Goal: Transaction & Acquisition: Purchase product/service

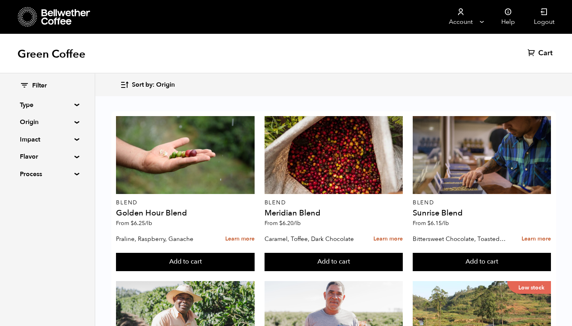
scroll to position [514, 0]
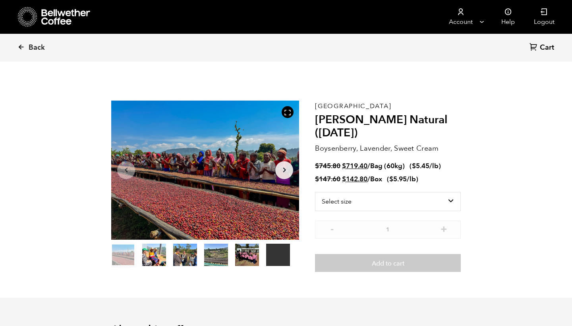
scroll to position [345, 340]
select select "bag-3"
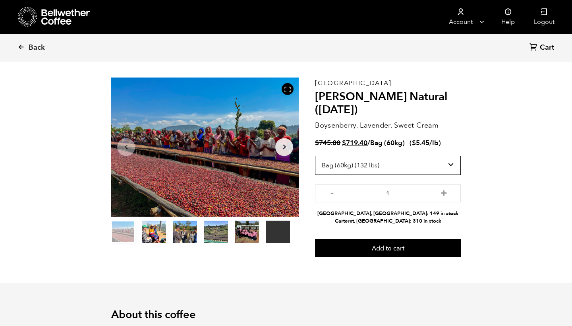
scroll to position [23, 0]
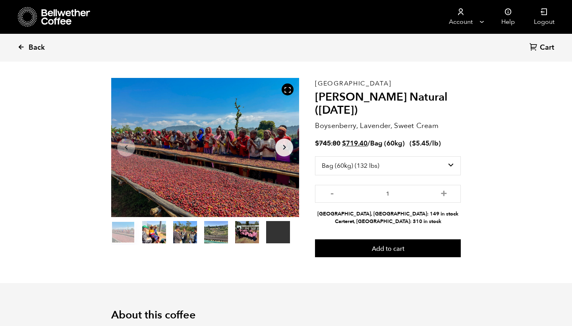
click at [19, 46] on icon at bounding box center [20, 46] width 7 height 7
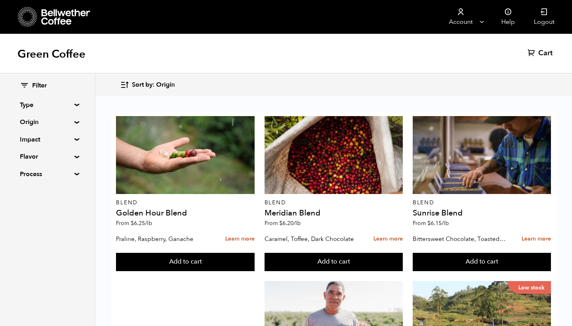
scroll to position [470, 0]
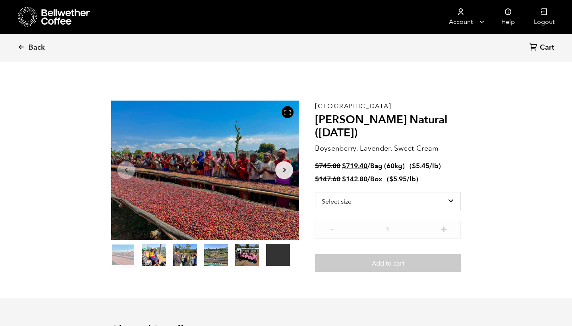
scroll to position [345, 340]
select select "bag-3"
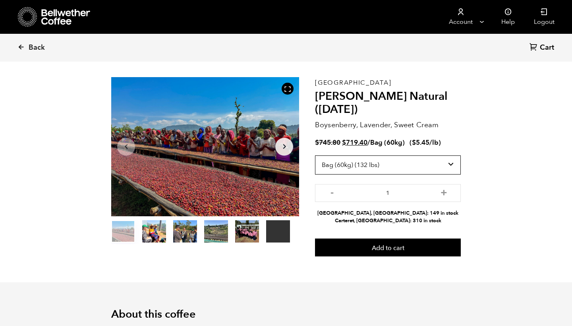
scroll to position [25, 0]
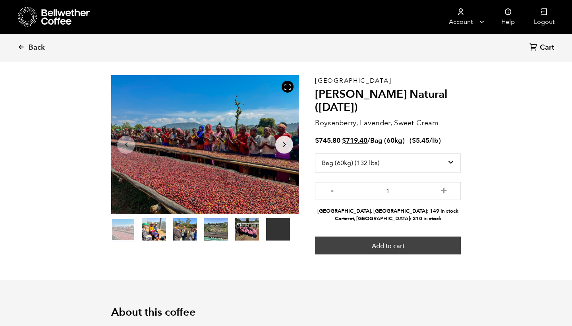
click at [390, 239] on button "Add to cart" at bounding box center [388, 245] width 146 height 18
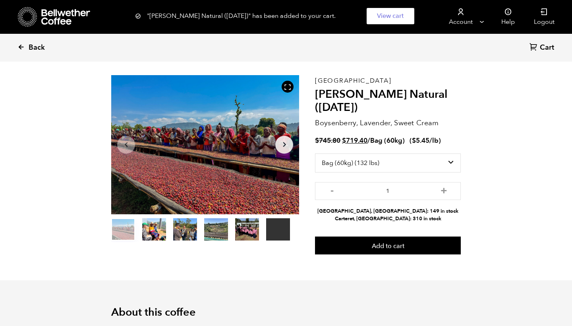
click at [22, 48] on icon at bounding box center [20, 46] width 7 height 7
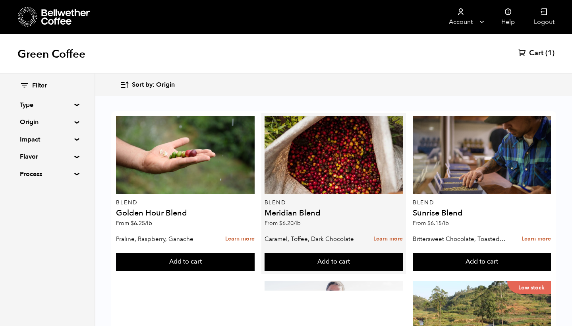
scroll to position [168, 0]
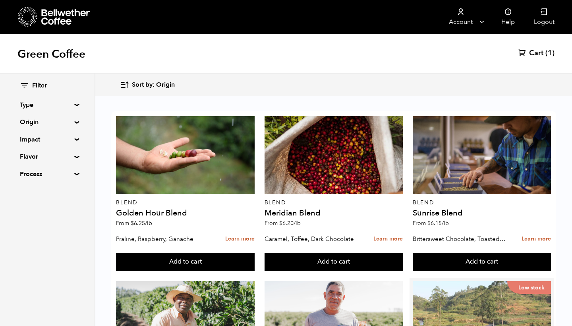
click at [468, 281] on div "Low stock" at bounding box center [482, 320] width 138 height 78
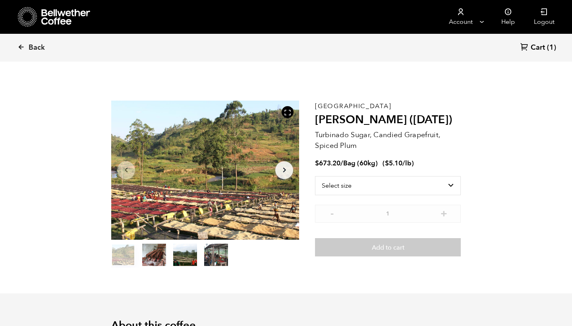
scroll to position [345, 340]
select select "bag-3"
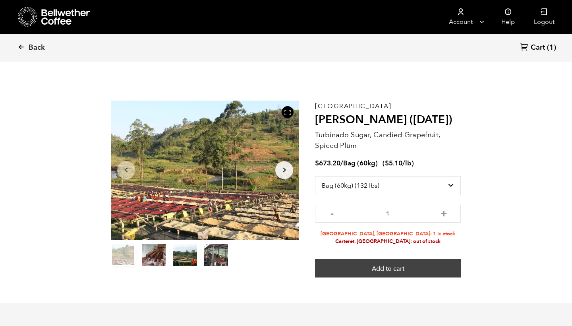
click at [395, 262] on button "Add to cart" at bounding box center [388, 268] width 146 height 18
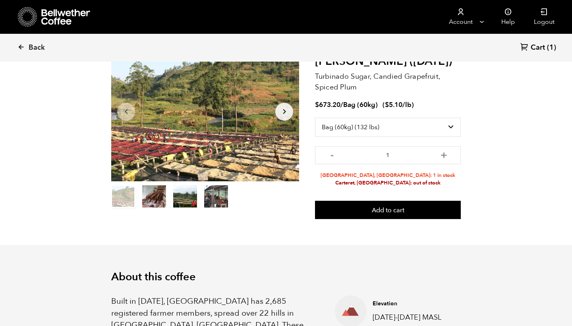
scroll to position [59, 0]
click at [548, 44] on span "(1)" at bounding box center [551, 48] width 9 height 10
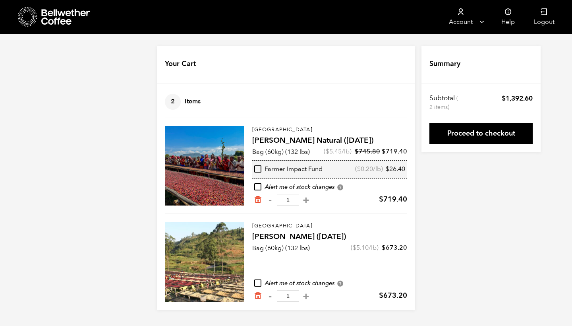
click at [232, 241] on div at bounding box center [204, 261] width 79 height 79
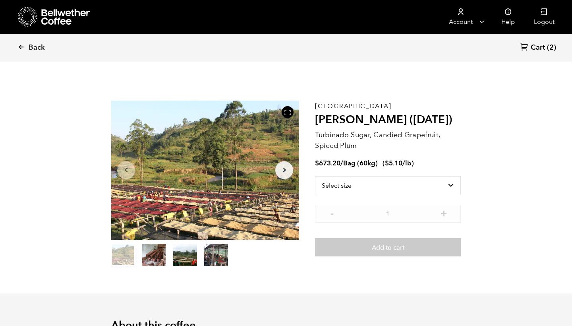
scroll to position [345, 340]
select select "bag-3"
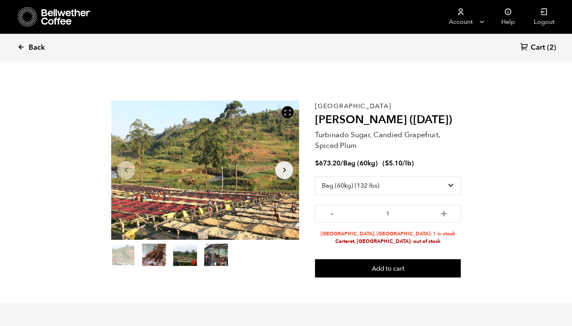
click at [22, 46] on icon at bounding box center [20, 46] width 7 height 7
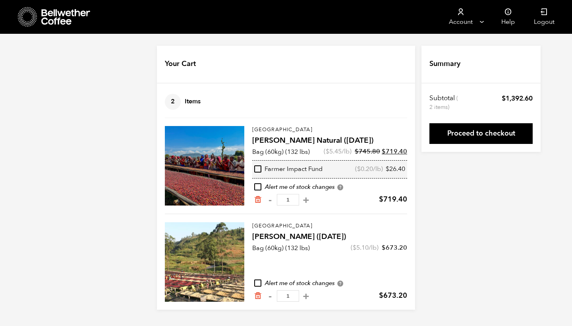
click at [218, 171] on div at bounding box center [204, 165] width 79 height 79
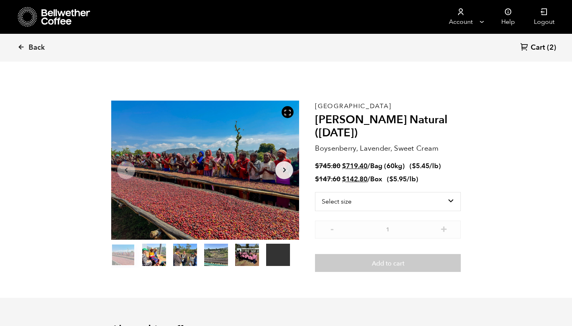
scroll to position [345, 340]
select select "bag-3"
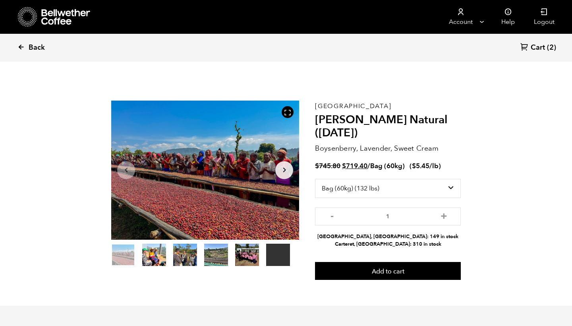
click at [21, 48] on icon at bounding box center [20, 46] width 7 height 7
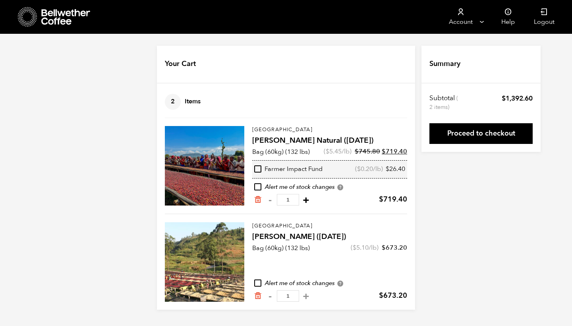
click at [301, 202] on button "+" at bounding box center [306, 200] width 10 height 8
type input "2"
